Goal: Task Accomplishment & Management: Use online tool/utility

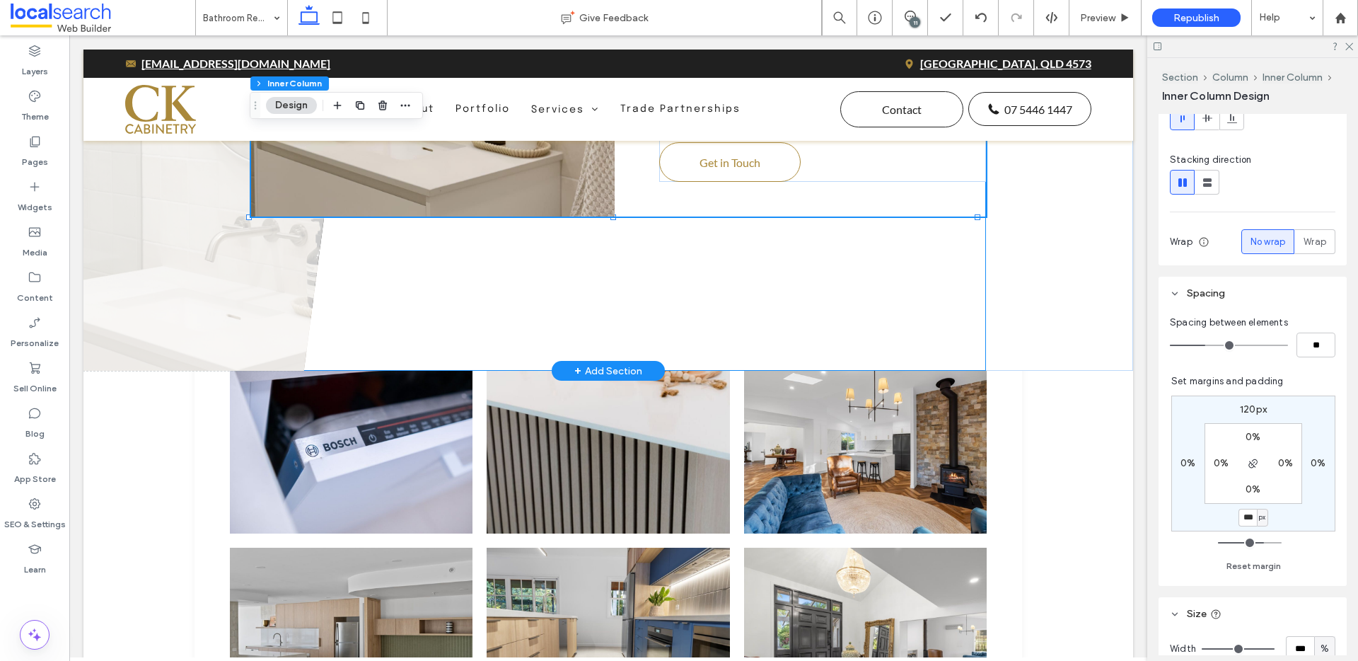
scroll to position [2594, 0]
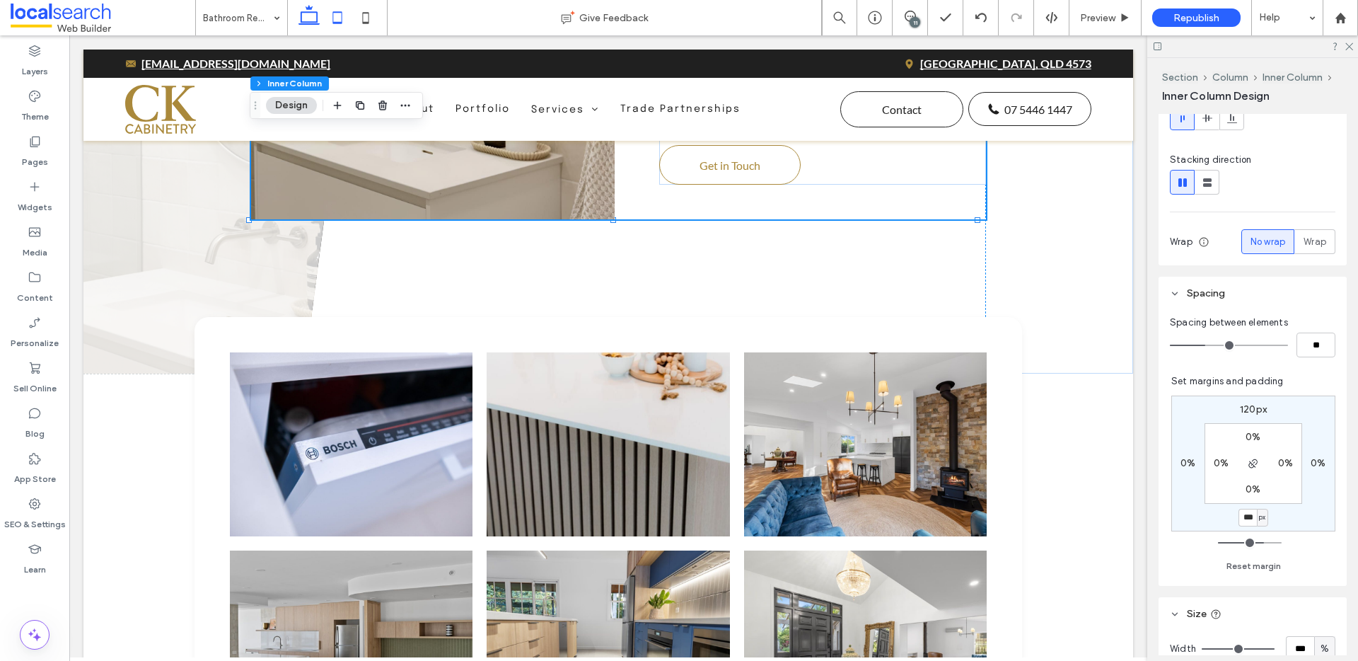
click at [335, 23] on use at bounding box center [337, 17] width 9 height 12
type input "**"
type input "****"
type input "*"
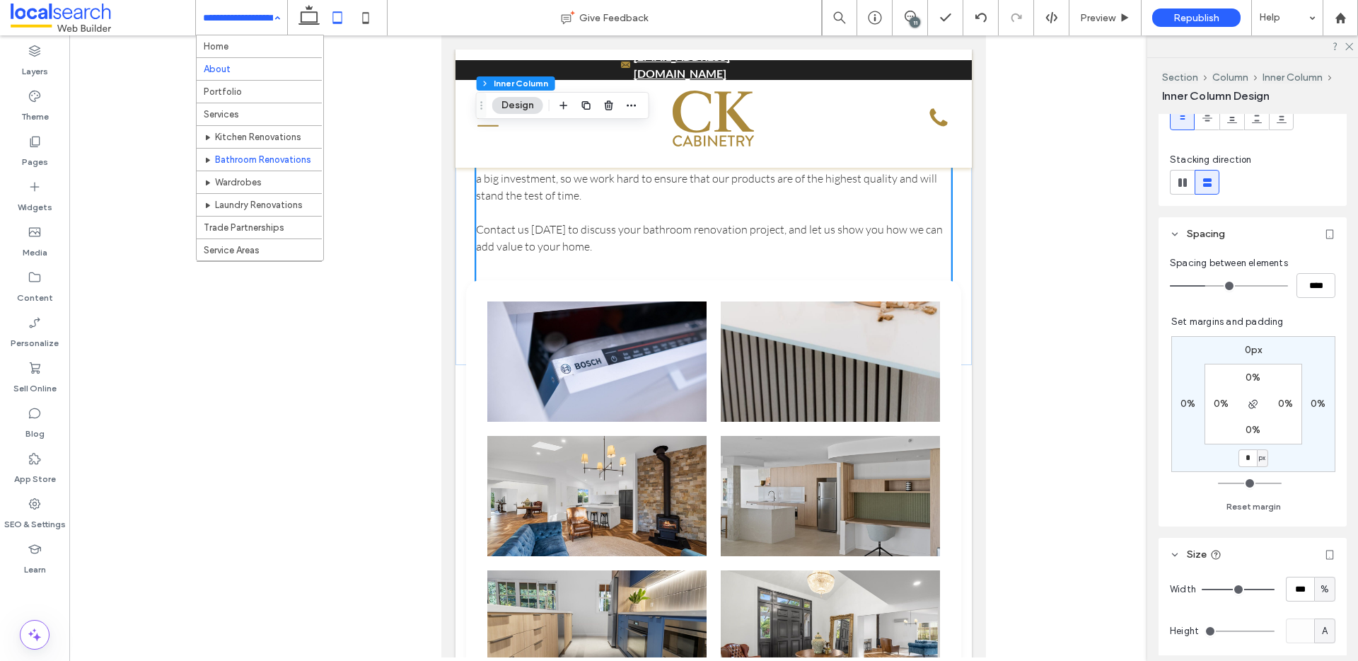
scroll to position [3, 0]
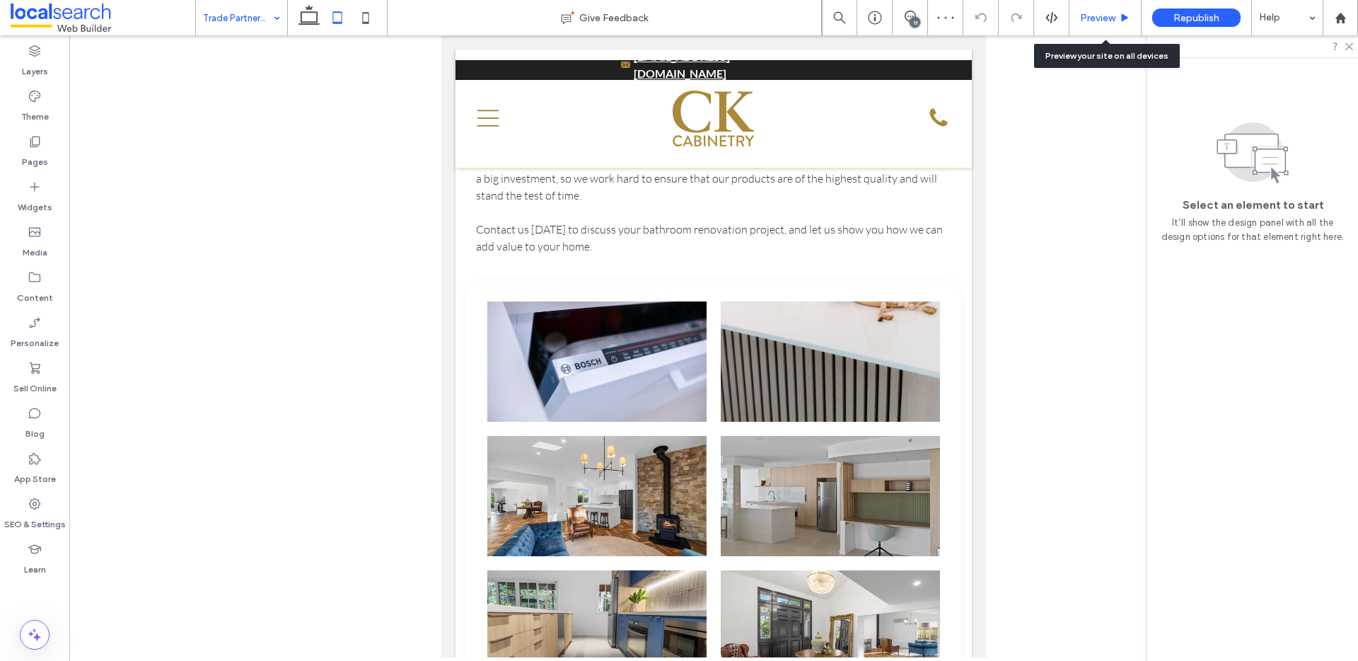
click at [1117, 16] on div "Preview" at bounding box center [1105, 18] width 71 height 12
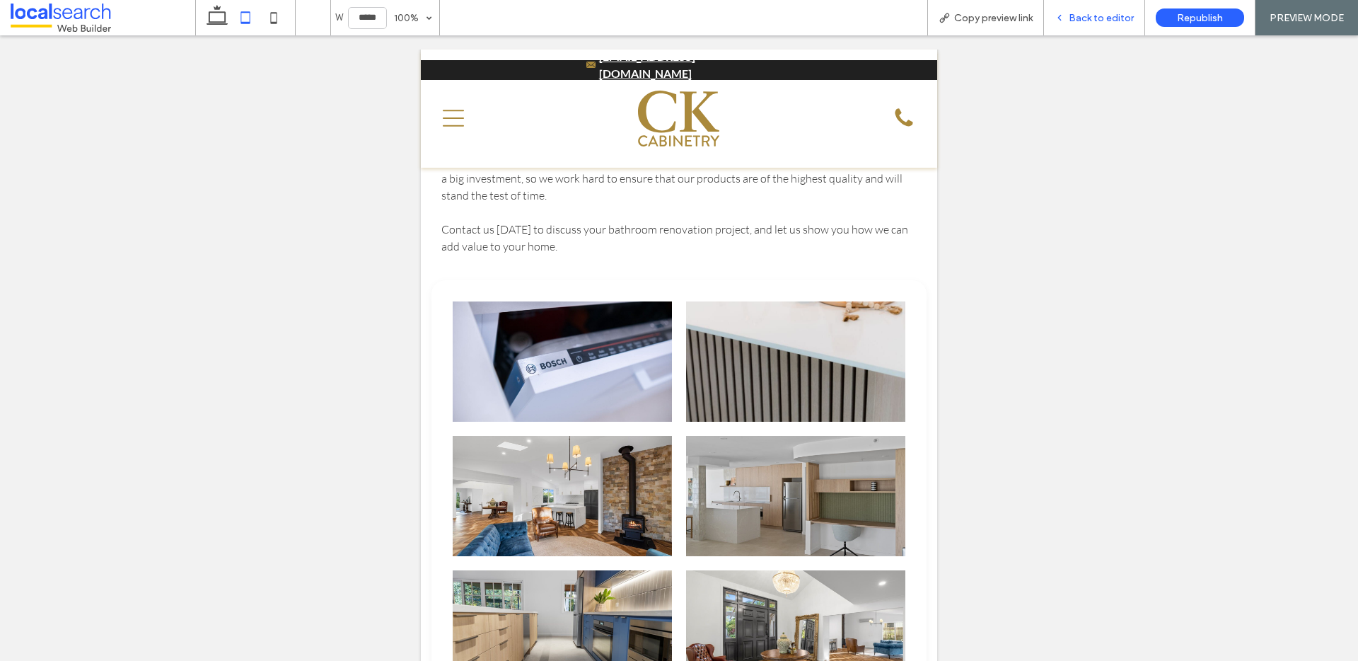
click at [1103, 17] on span "Back to editor" at bounding box center [1101, 18] width 65 height 12
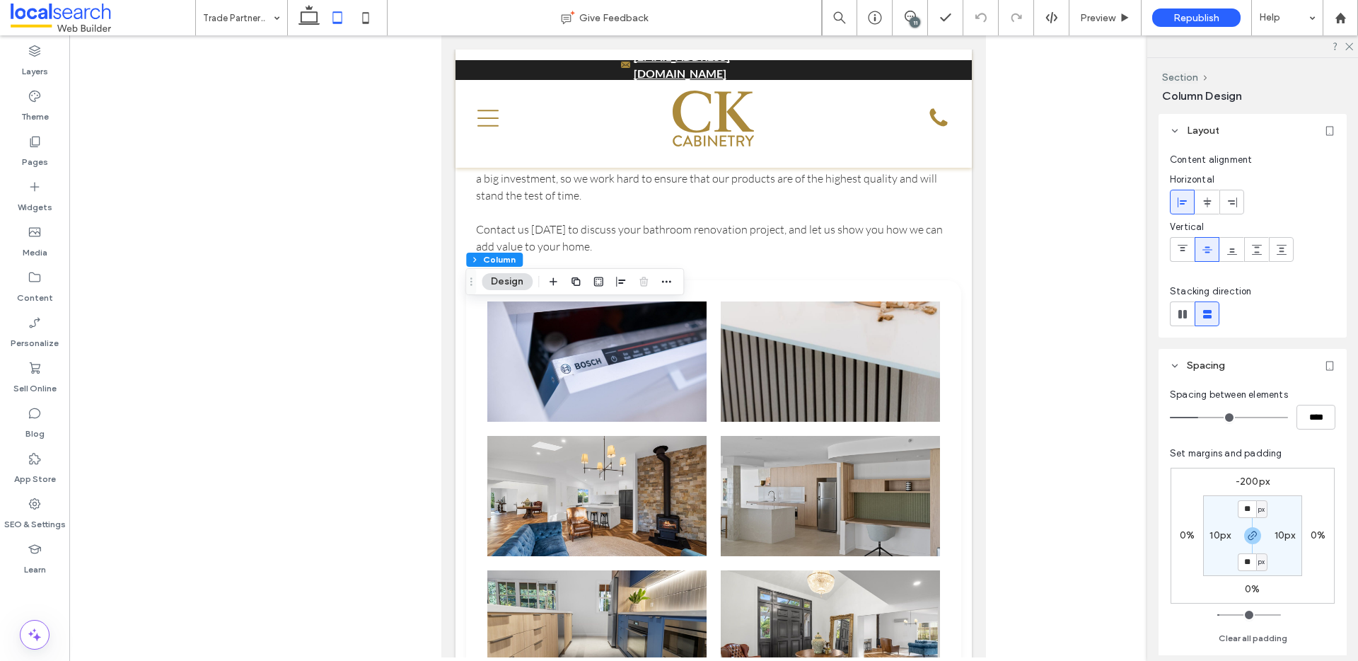
scroll to position [48, 0]
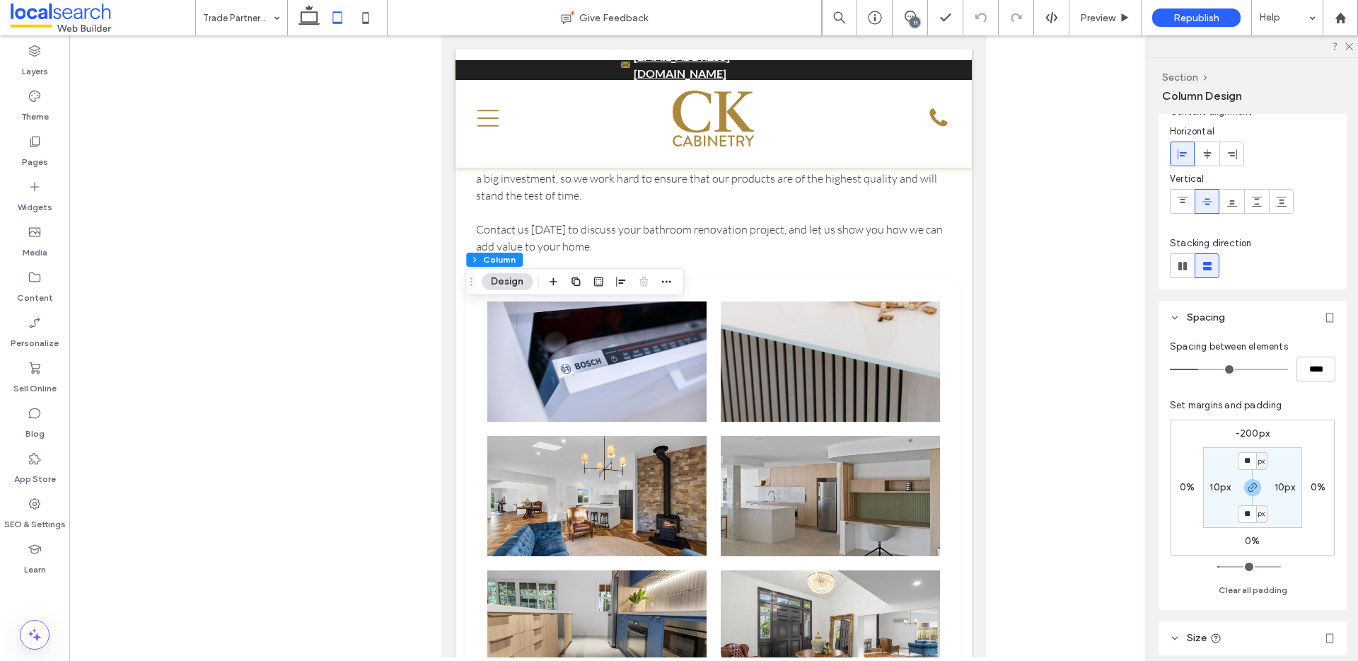
click at [1254, 432] on label "-200px" at bounding box center [1253, 433] width 34 height 12
type input "*"
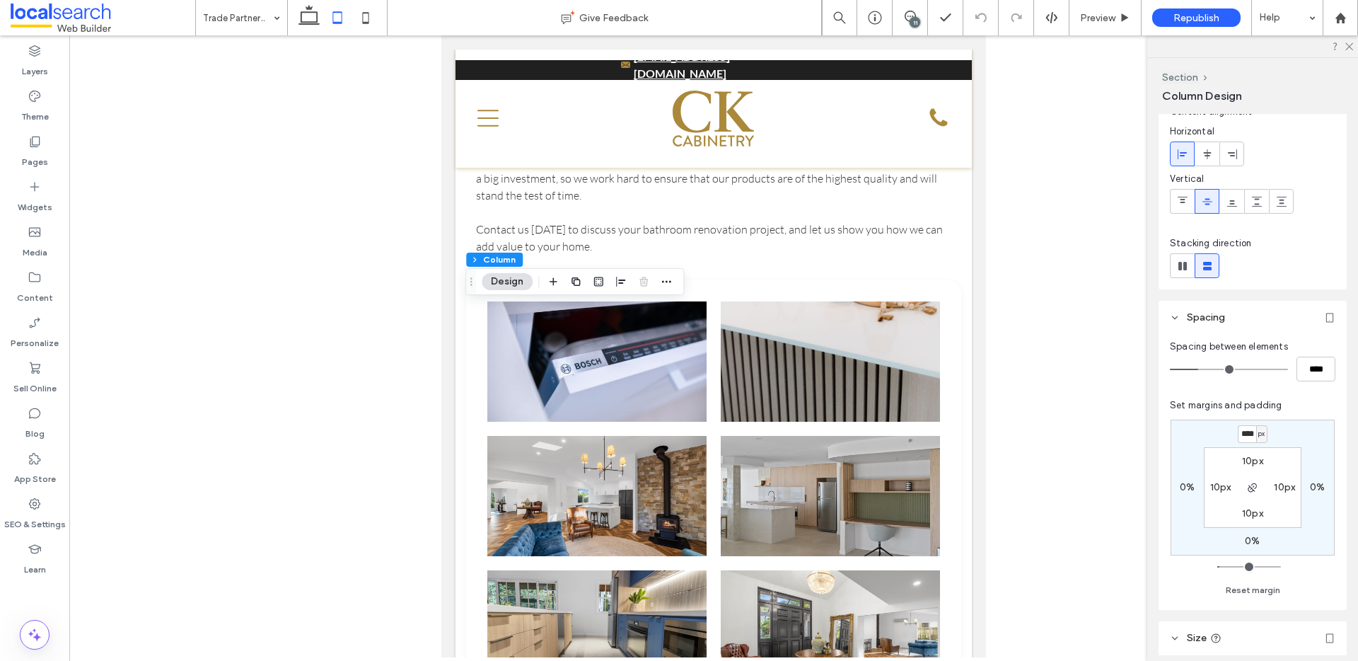
type input "*"
type input "****"
type input "*"
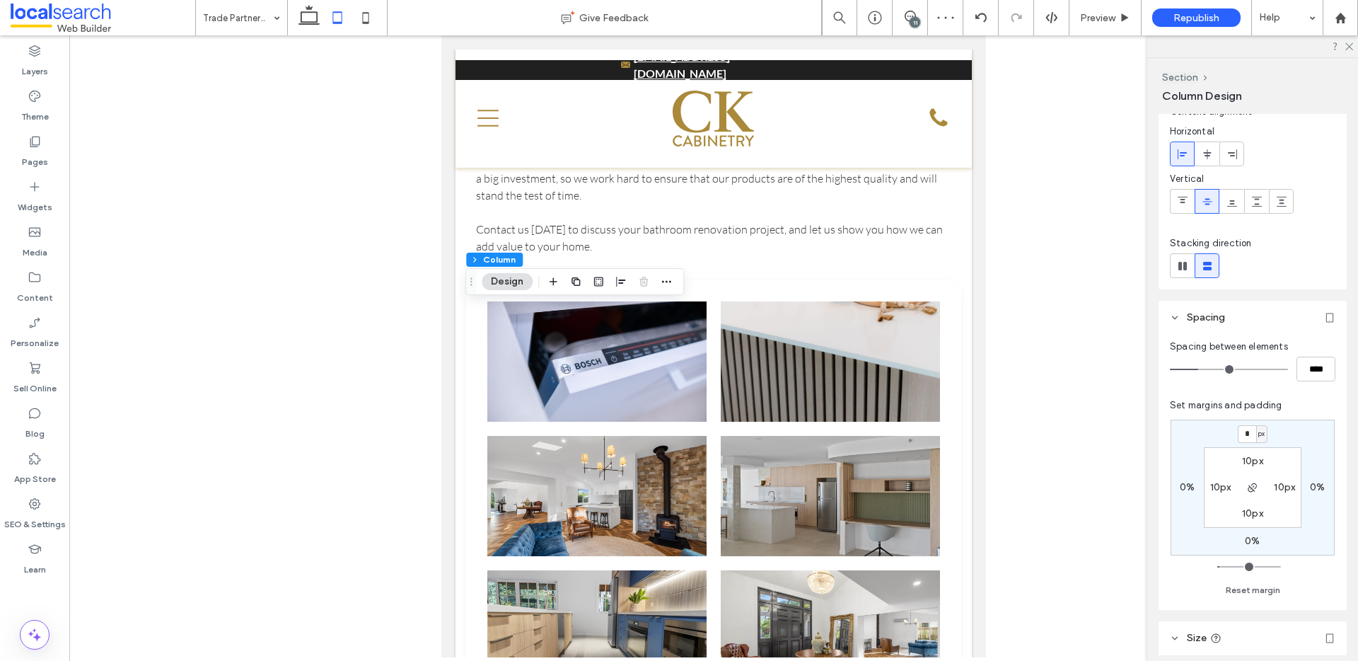
type input "*"
type input "****"
type input "*"
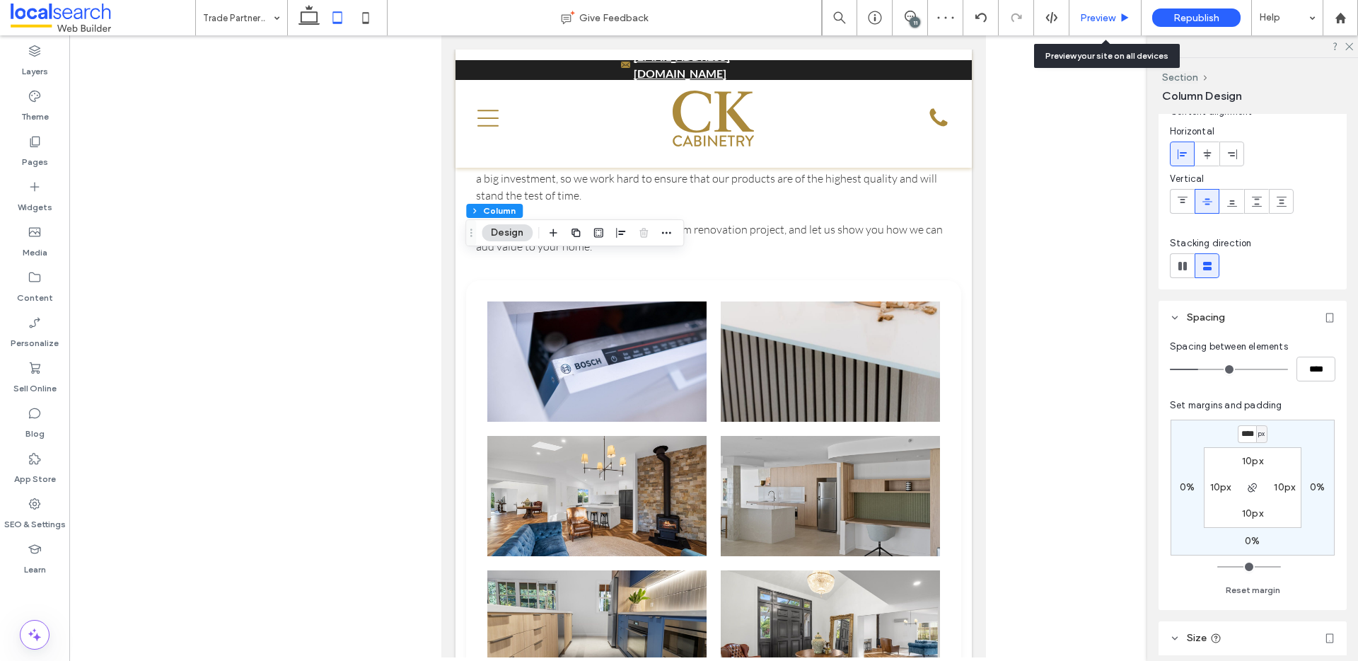
click at [1111, 21] on span "Preview" at bounding box center [1097, 18] width 35 height 12
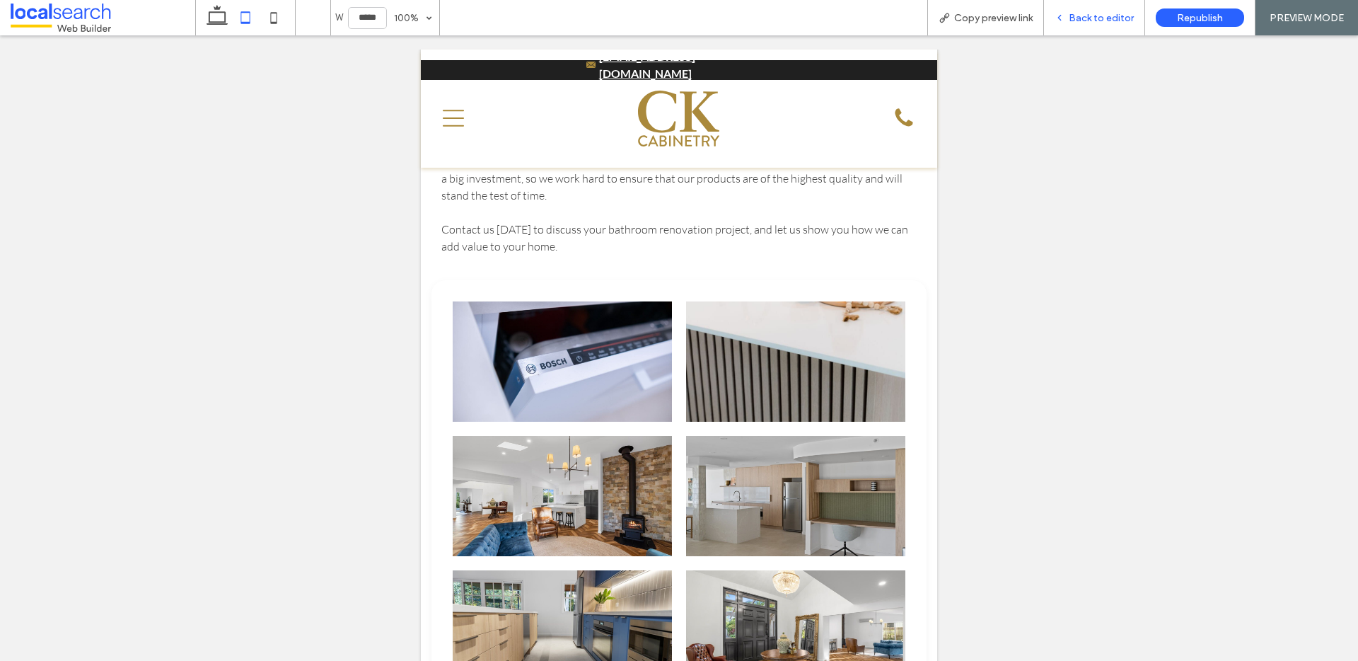
drag, startPoint x: 1107, startPoint y: 11, endPoint x: 1097, endPoint y: 14, distance: 9.9
click at [1107, 10] on div "Back to editor" at bounding box center [1094, 17] width 101 height 35
click at [279, 20] on icon at bounding box center [274, 18] width 28 height 28
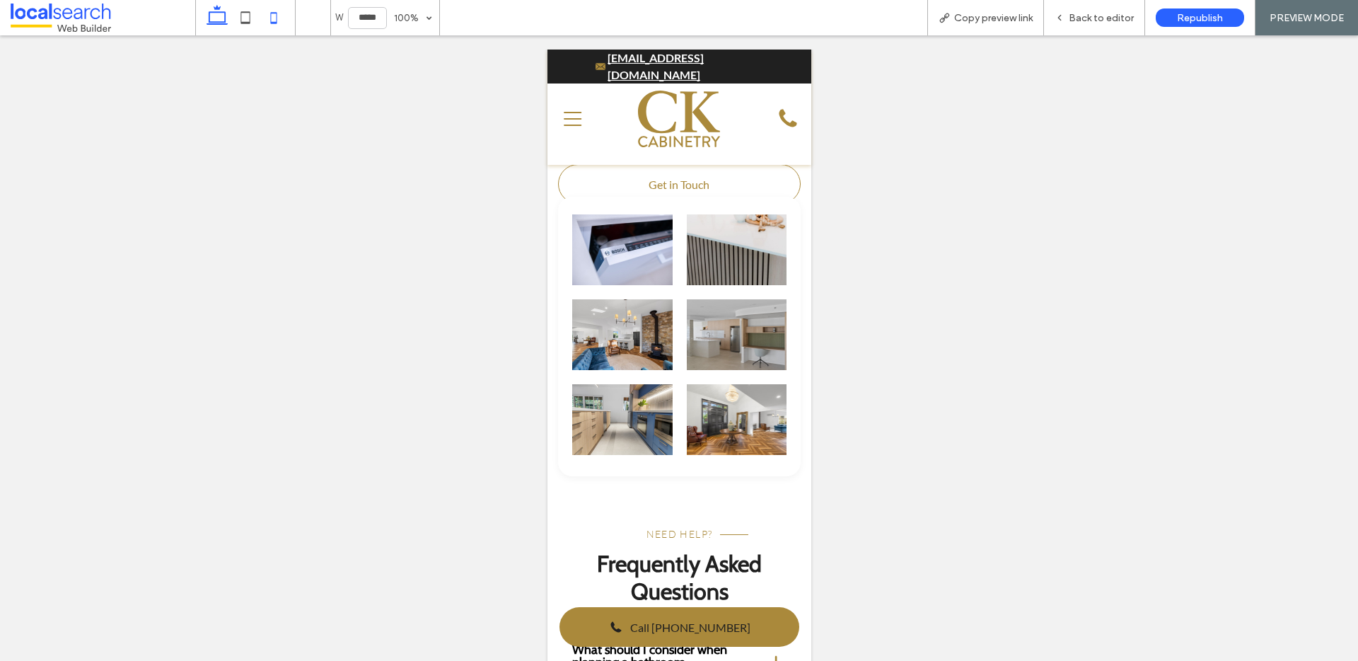
click at [226, 12] on icon at bounding box center [217, 18] width 28 height 28
type input "******"
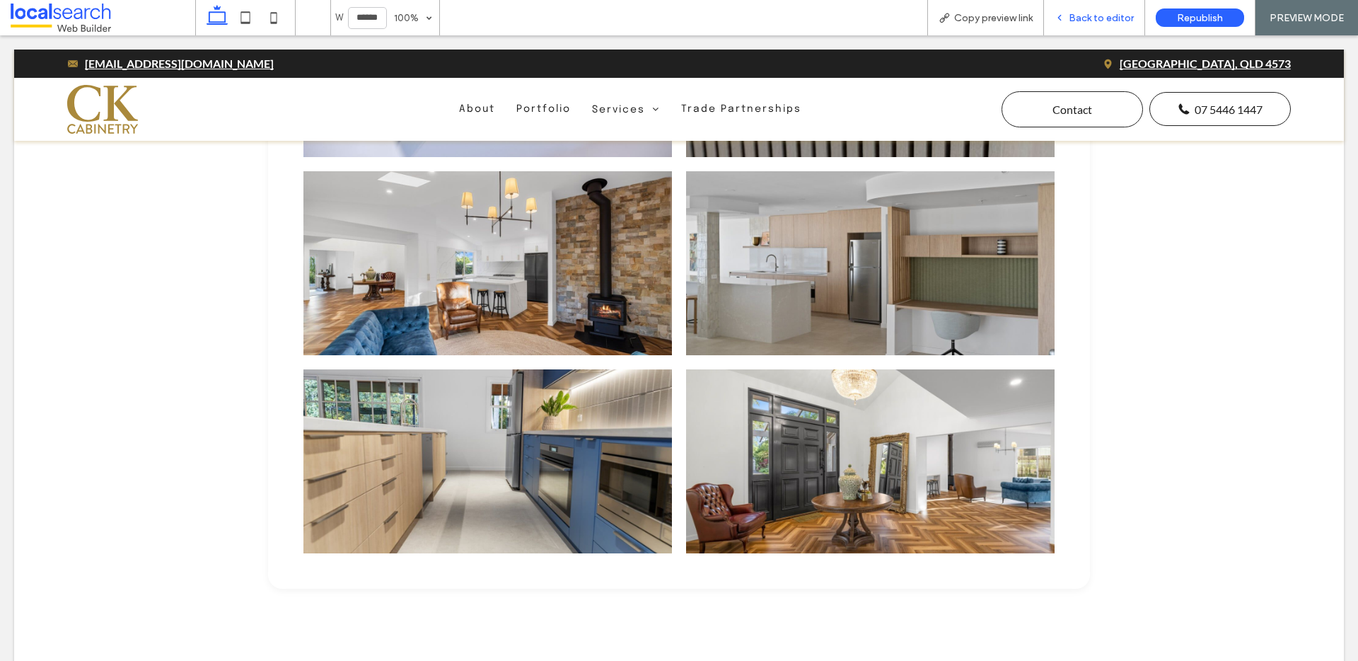
click at [1116, 13] on span "Back to editor" at bounding box center [1101, 18] width 65 height 12
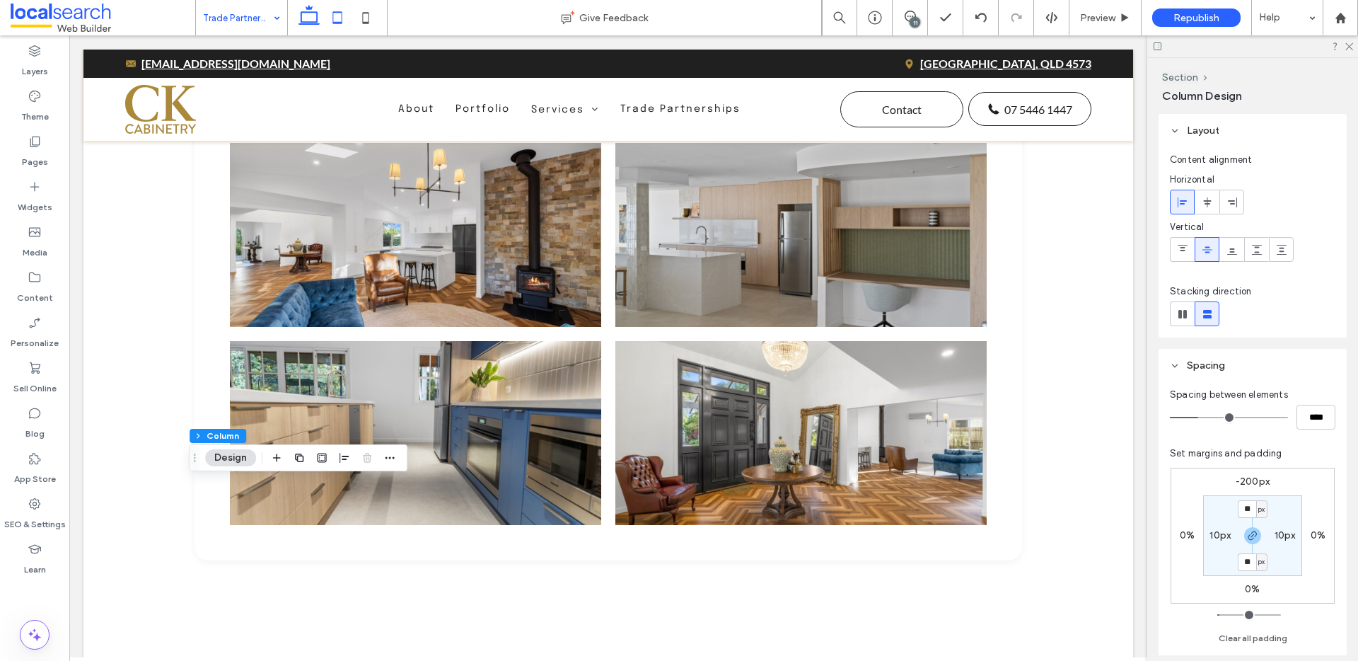
click at [342, 19] on icon at bounding box center [337, 18] width 28 height 28
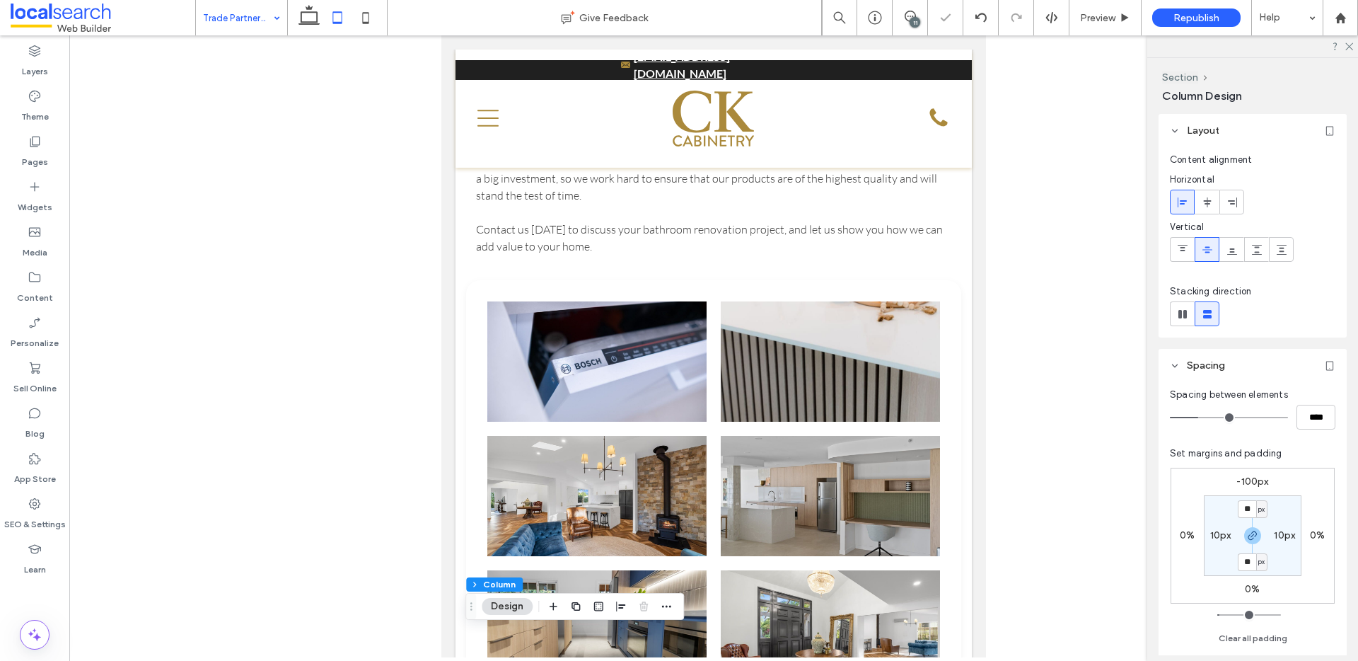
click at [308, 15] on icon at bounding box center [309, 18] width 28 height 28
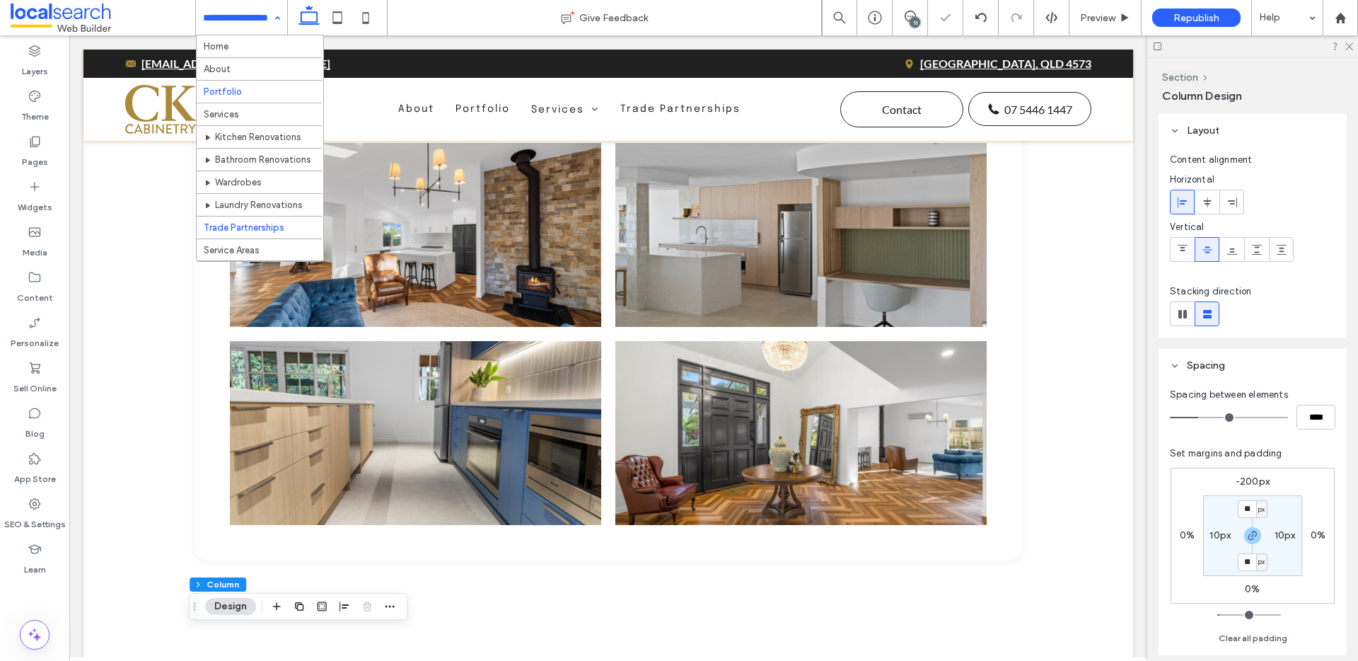
scroll to position [3, 0]
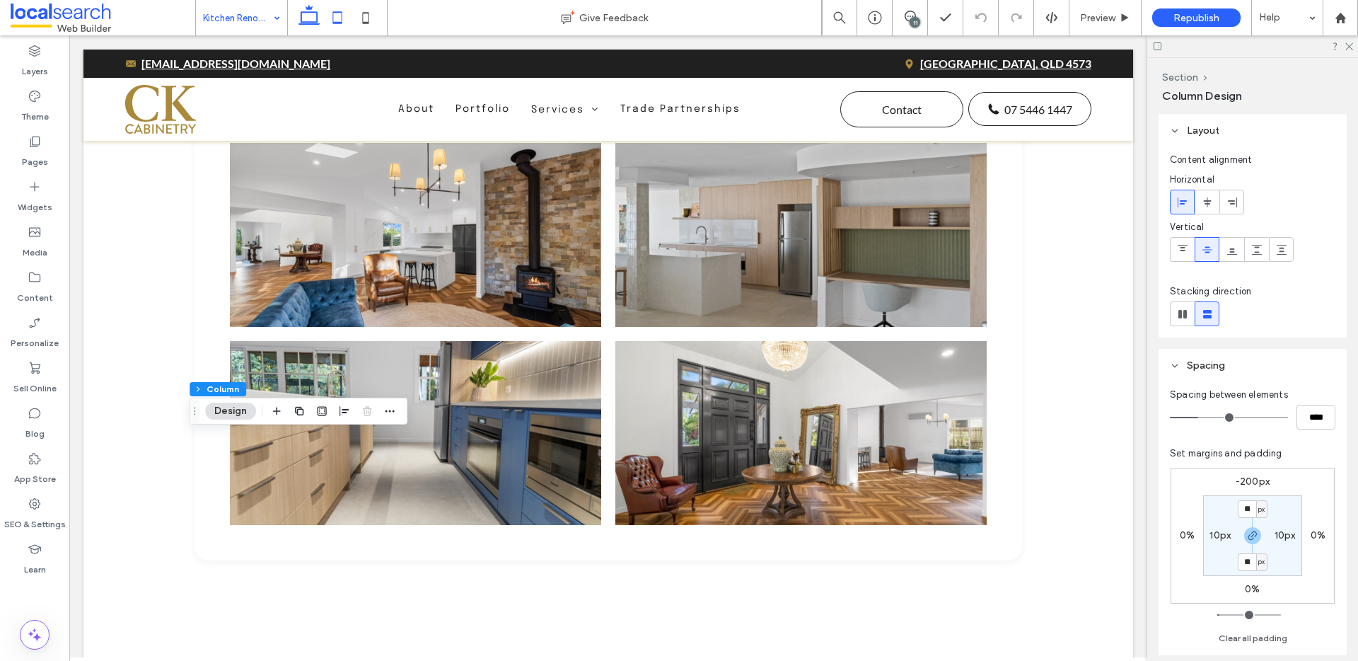
click at [334, 22] on use at bounding box center [337, 17] width 9 height 12
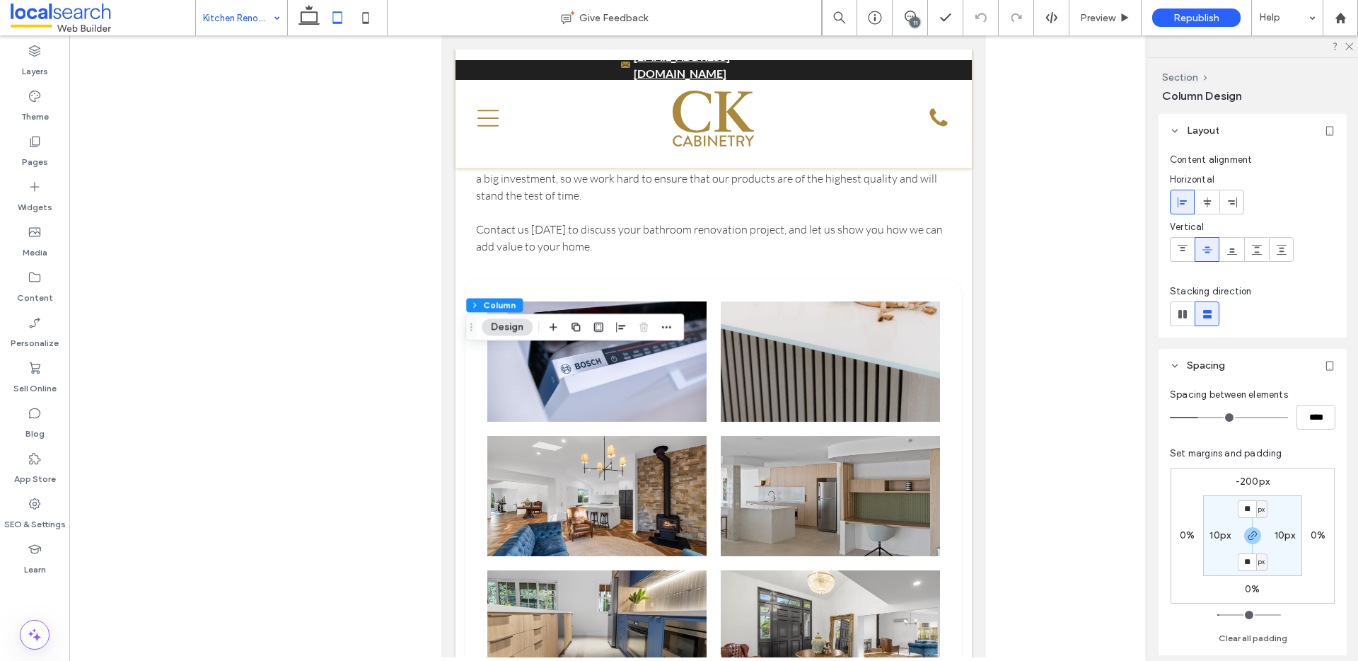
click at [1242, 482] on label "-200px" at bounding box center [1253, 481] width 34 height 12
type input "*"
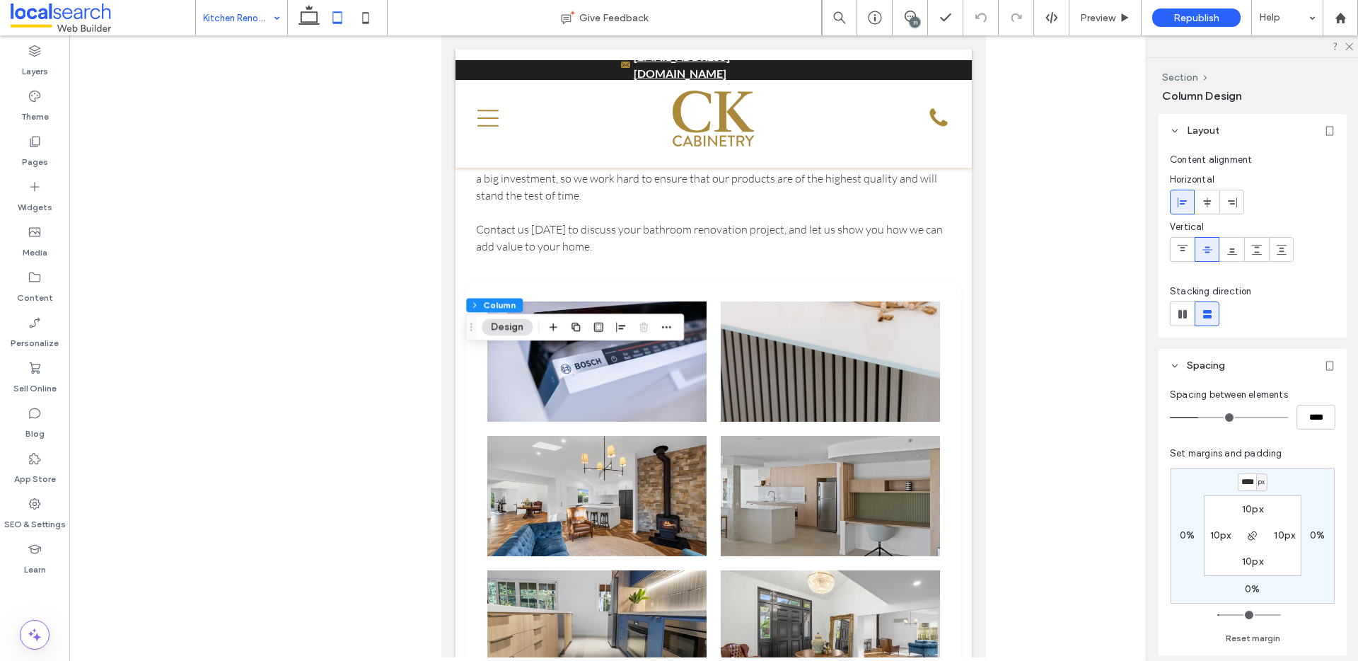
scroll to position [0, 1]
type input "****"
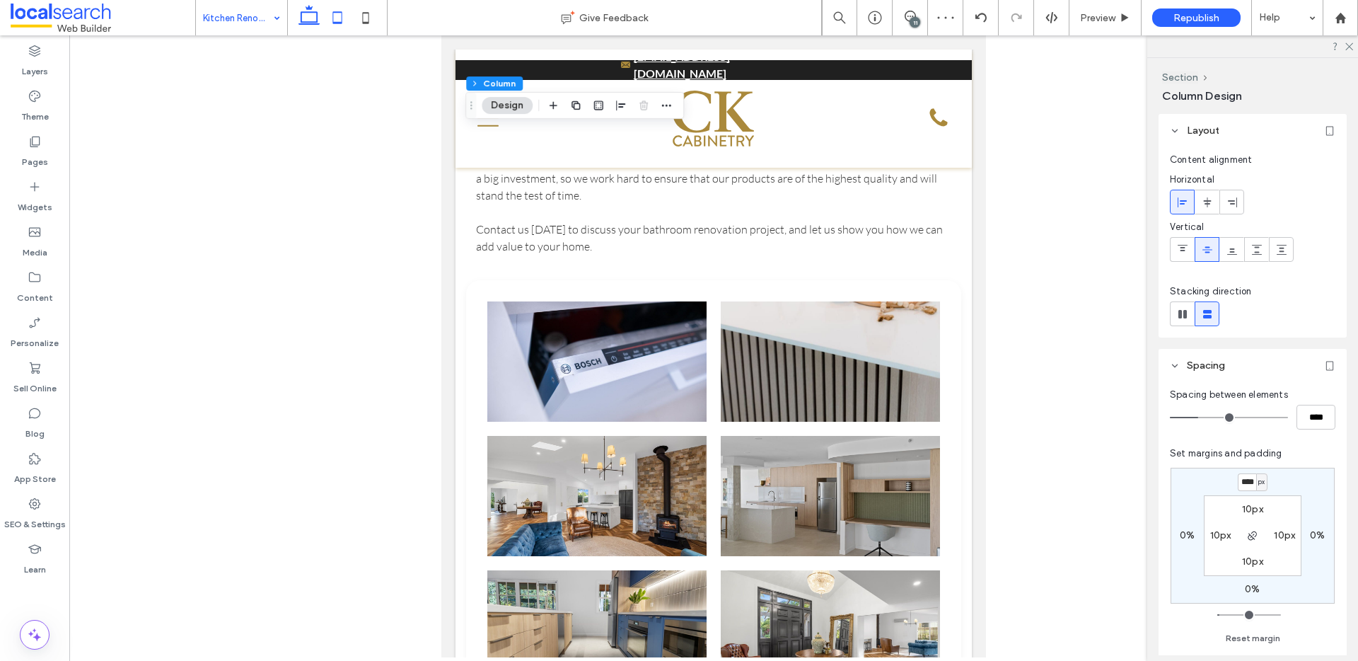
click at [312, 11] on icon at bounding box center [309, 18] width 28 height 28
type input "*"
type input "****"
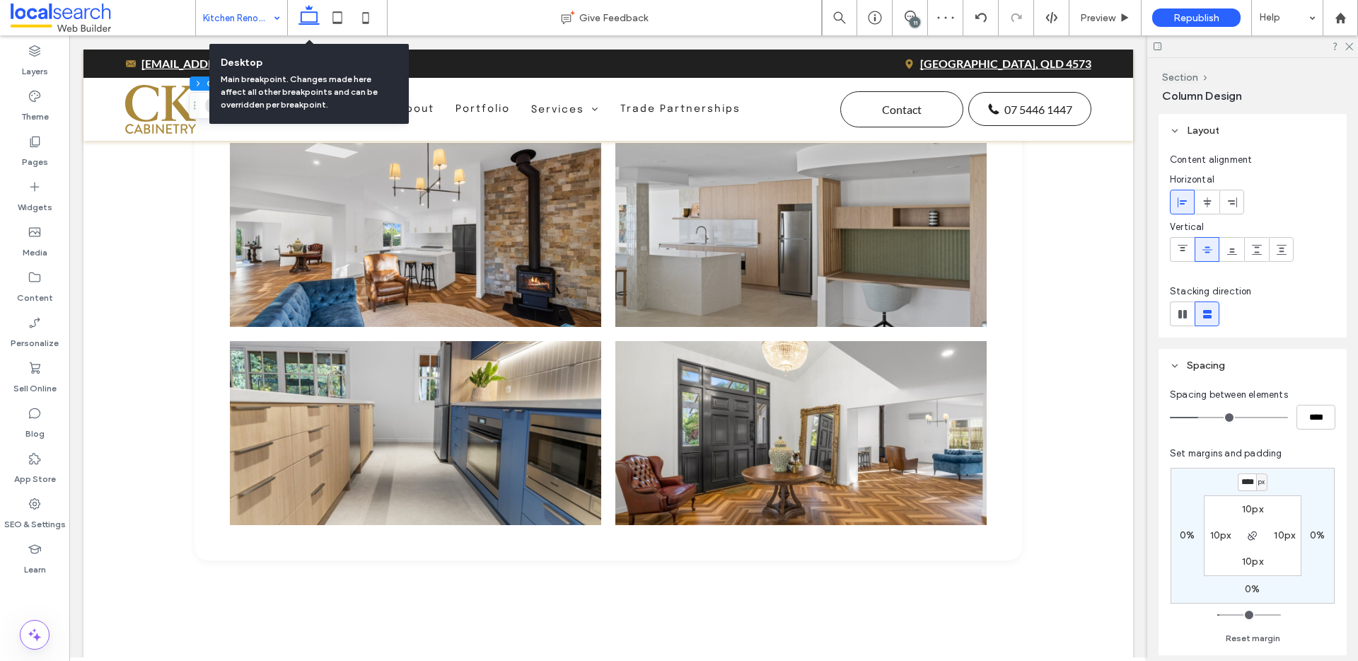
scroll to position [0, 0]
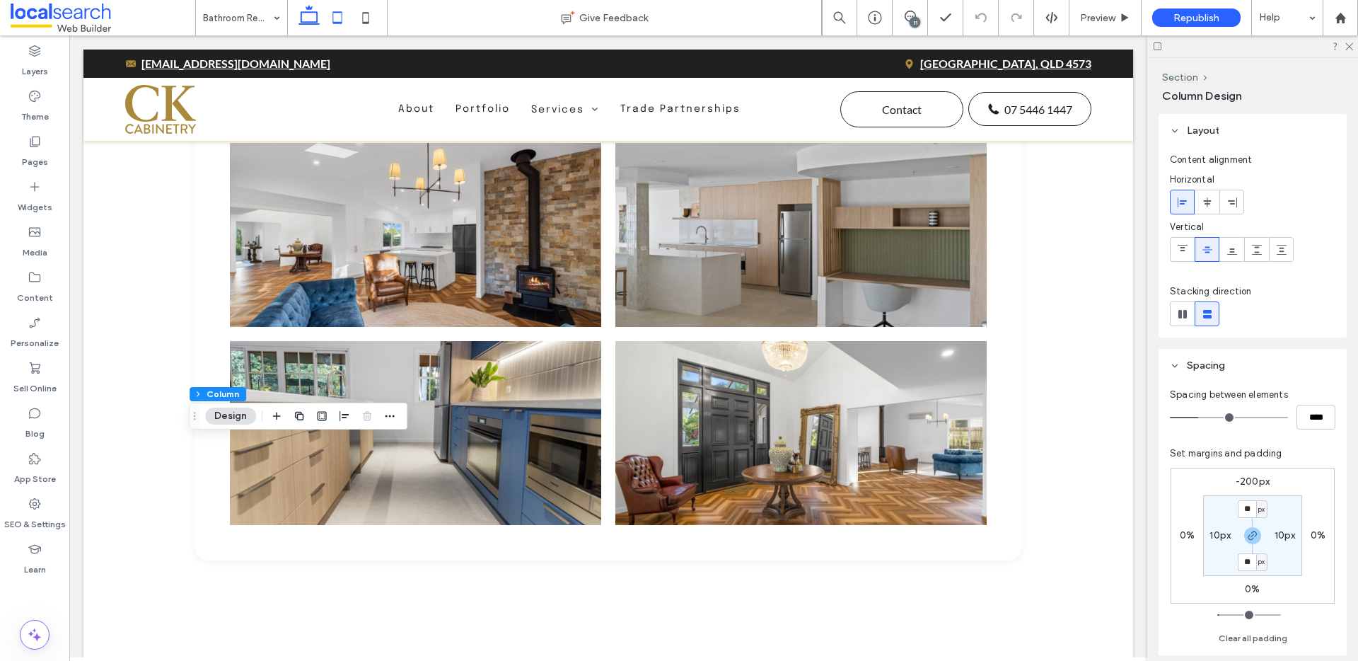
click at [331, 16] on icon at bounding box center [337, 18] width 28 height 28
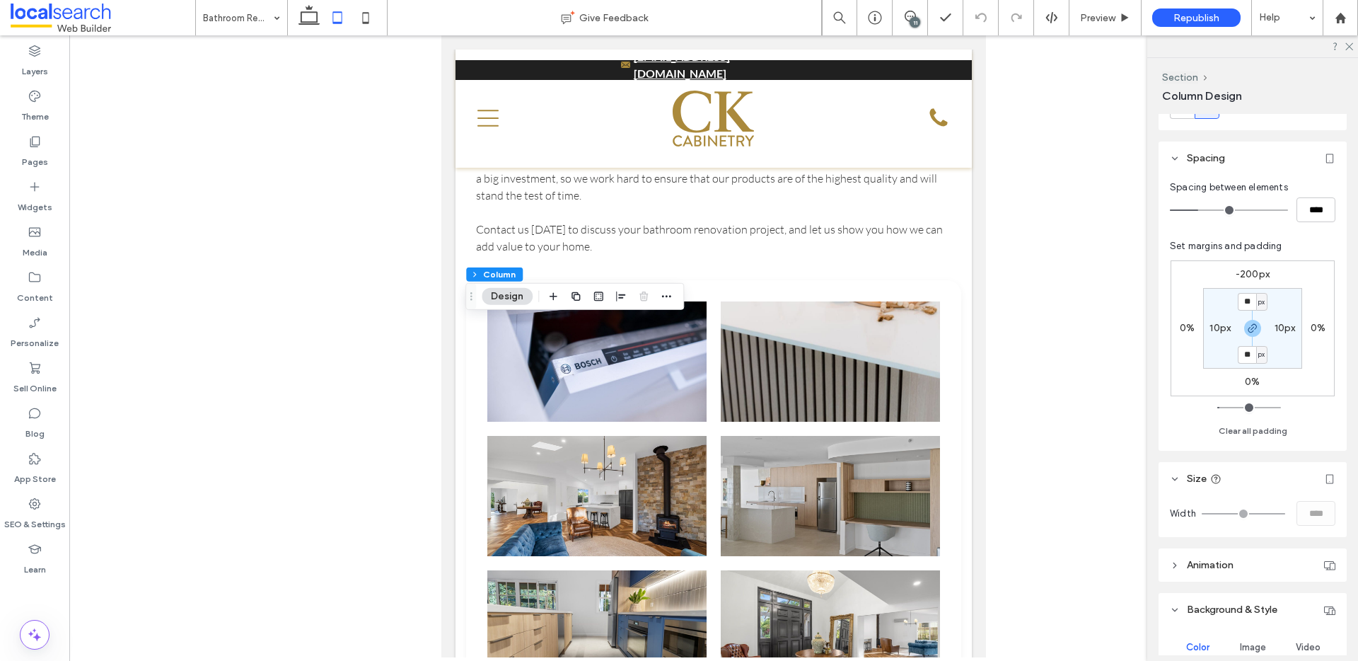
scroll to position [144, 0]
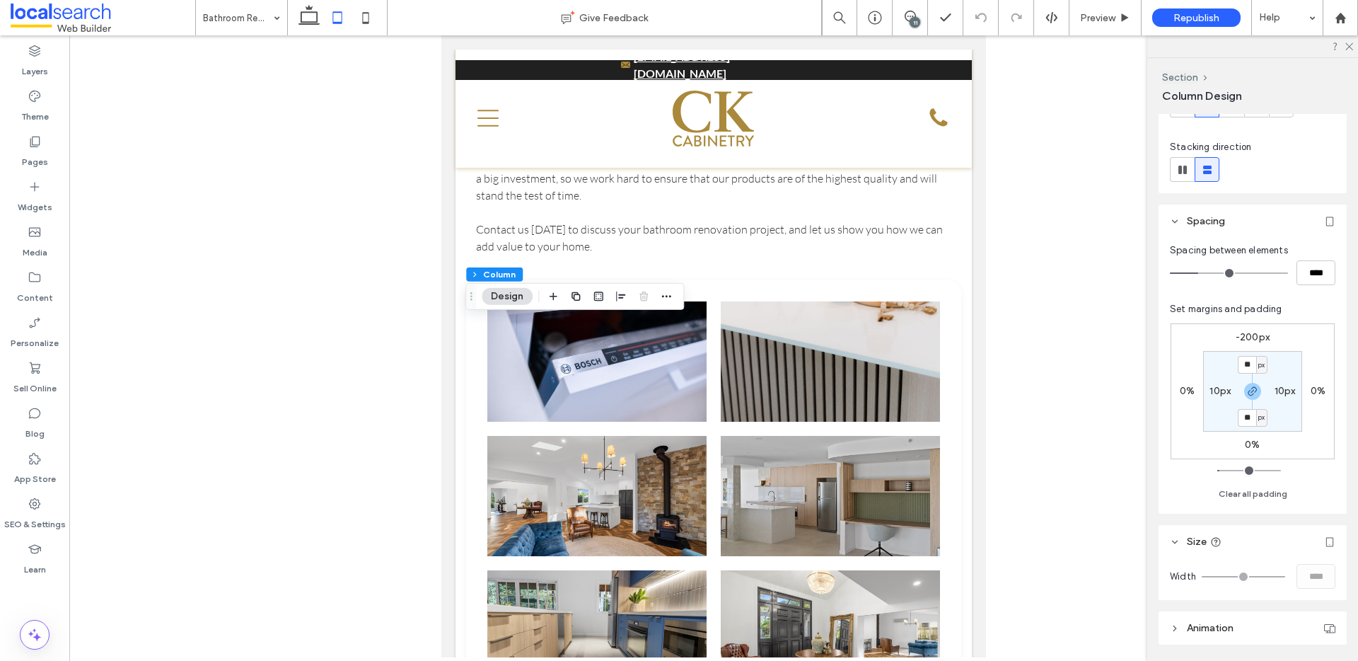
click at [1249, 338] on label "-200px" at bounding box center [1253, 337] width 34 height 12
type input "*"
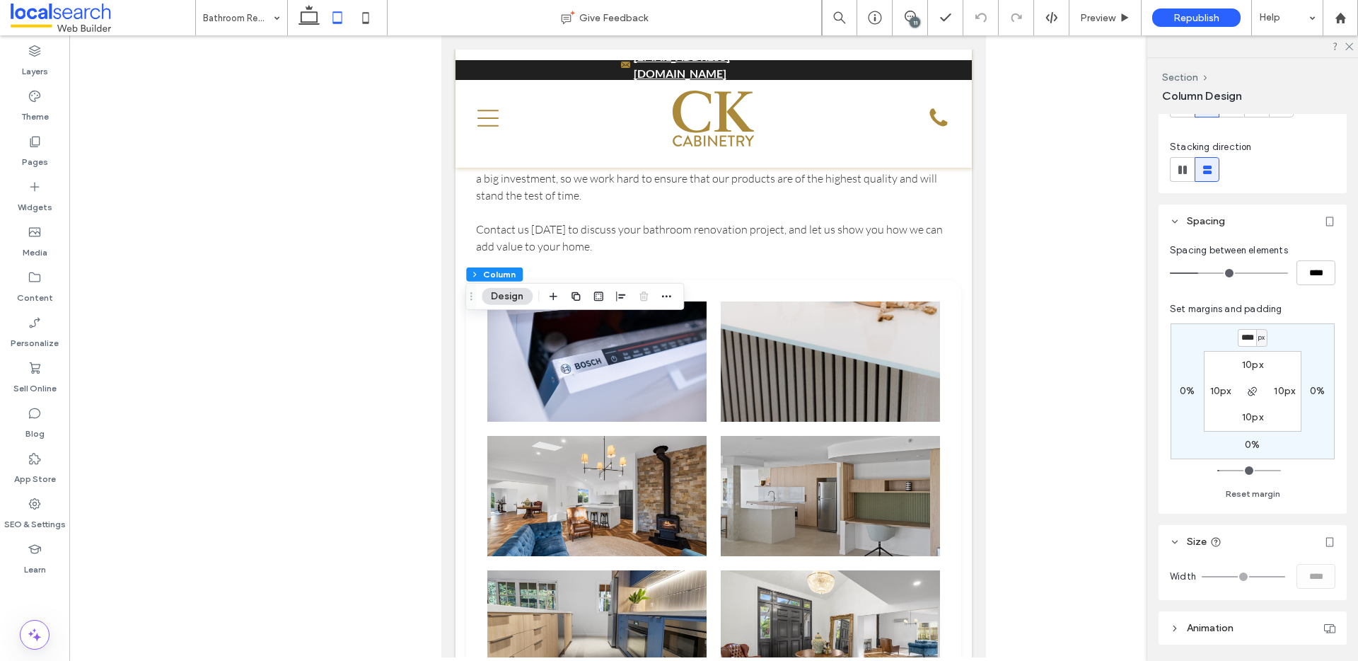
scroll to position [0, 1]
type input "****"
click at [314, 13] on icon at bounding box center [309, 18] width 28 height 28
type input "*"
type input "****"
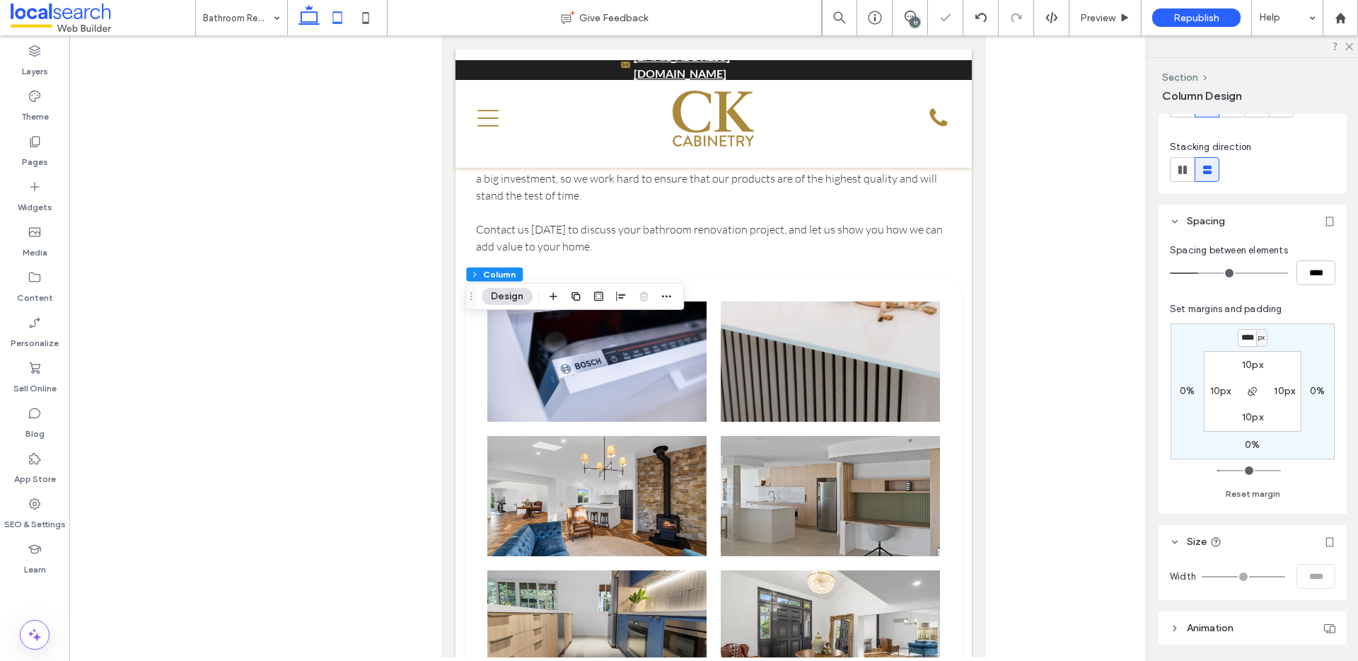
scroll to position [0, 0]
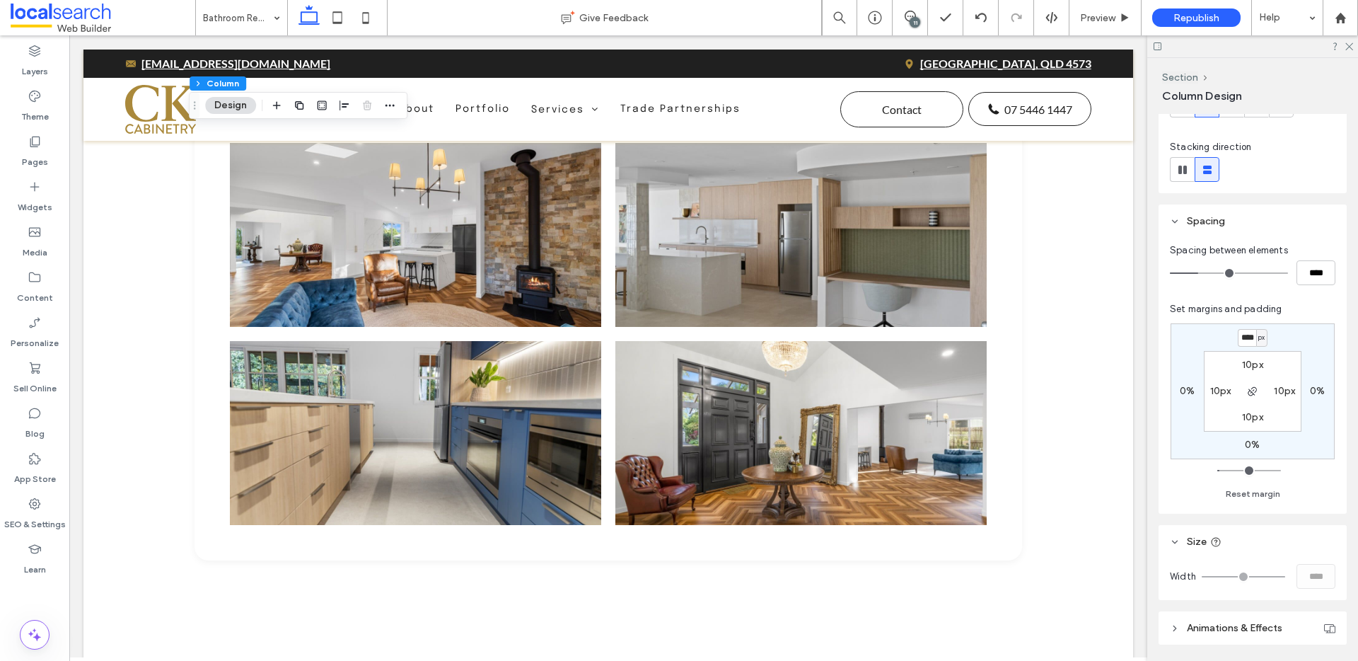
click at [911, 19] on div "11" at bounding box center [915, 22] width 11 height 11
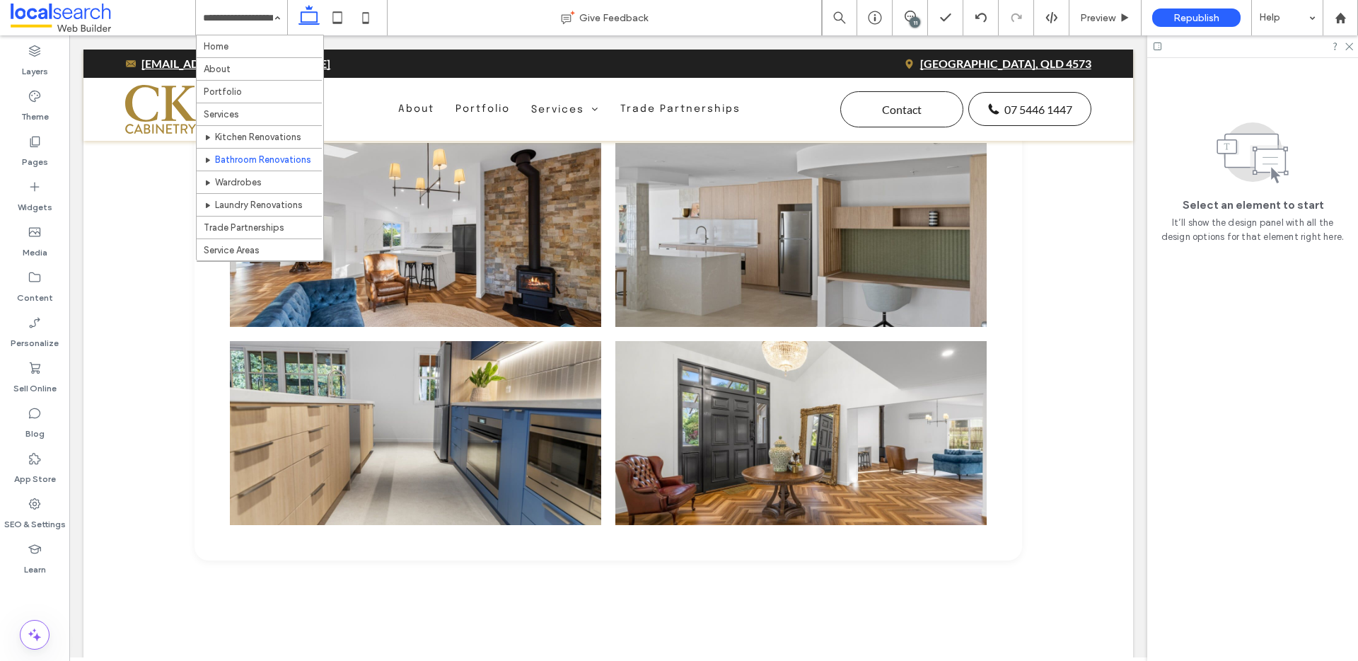
click at [265, 23] on input at bounding box center [238, 17] width 70 height 35
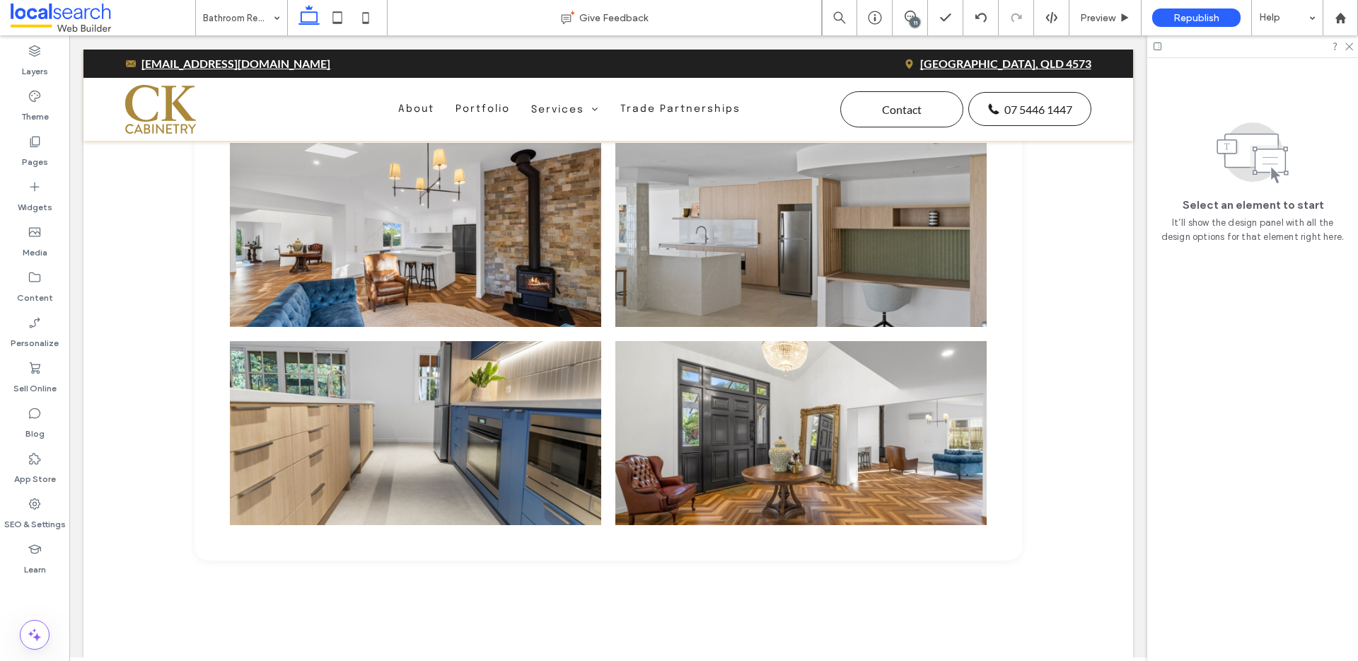
click at [274, 10] on div "Bathroom Renovations" at bounding box center [241, 17] width 91 height 35
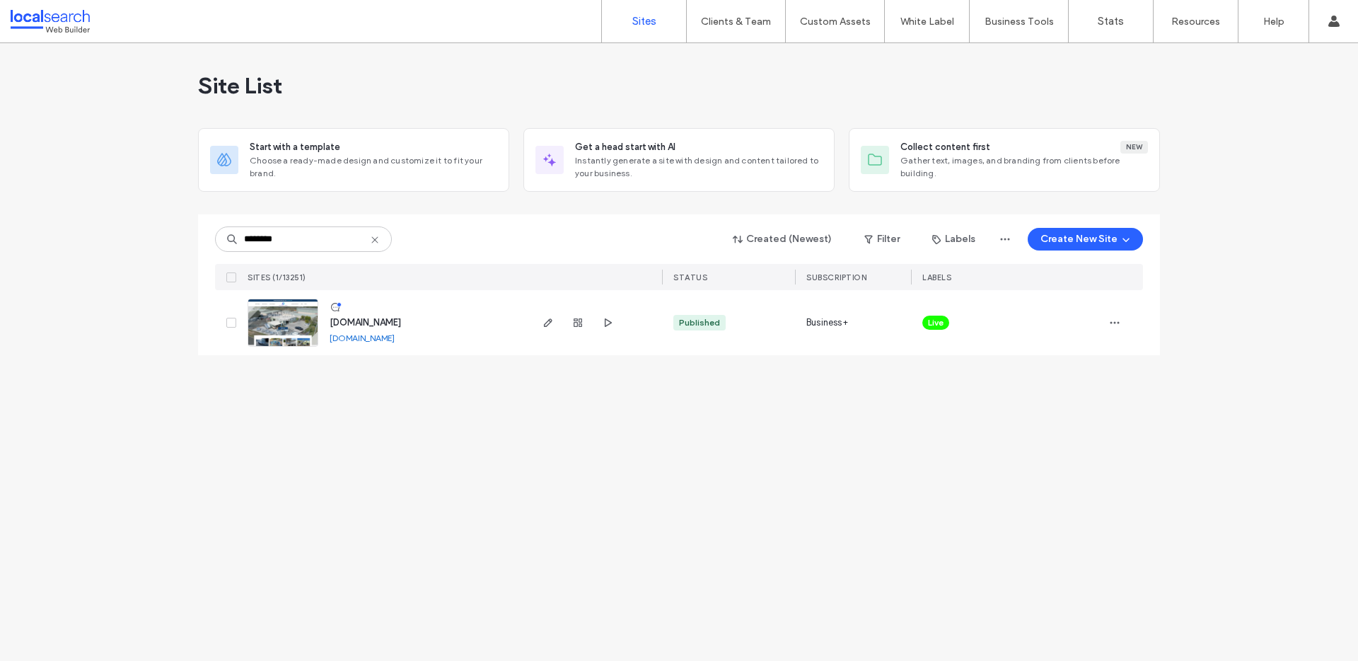
type input "********"
click at [293, 320] on img at bounding box center [282, 347] width 69 height 96
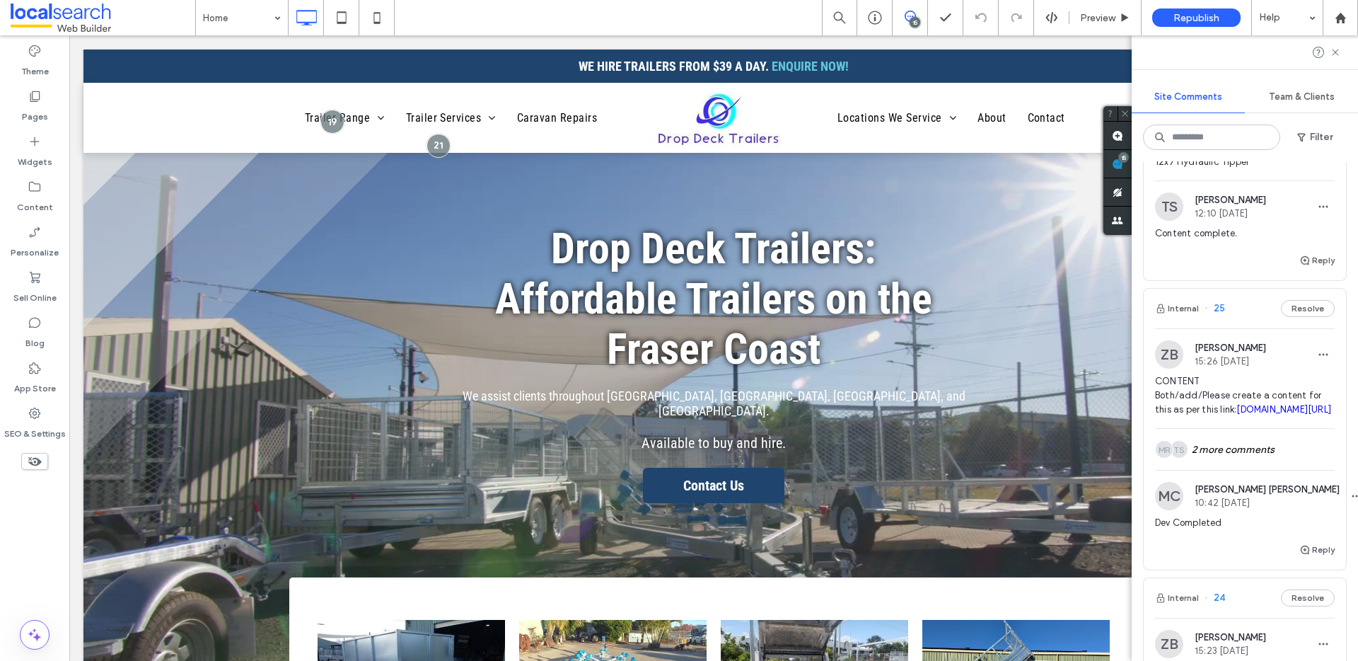
scroll to position [2055, 0]
click at [1242, 468] on div "TS MR 2 more comments" at bounding box center [1245, 450] width 180 height 41
